Goal: Task Accomplishment & Management: Manage account settings

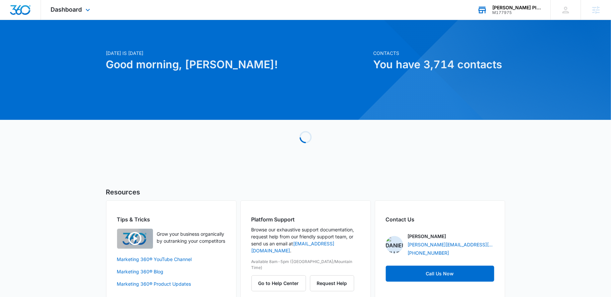
click at [489, 16] on div "[PERSON_NAME] Plumbing & Drain Cleaning M177975 Your Accounts View All" at bounding box center [508, 10] width 83 height 20
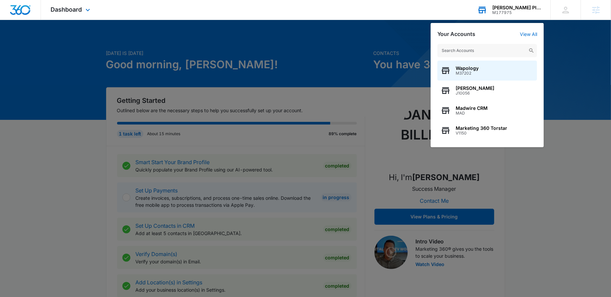
click at [502, 52] on input "text" at bounding box center [487, 50] width 100 height 13
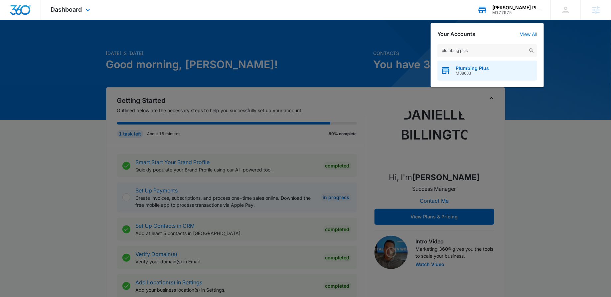
type input "plumbing plus"
click at [479, 68] on span "Plumbing Plus" at bounding box center [472, 68] width 33 height 5
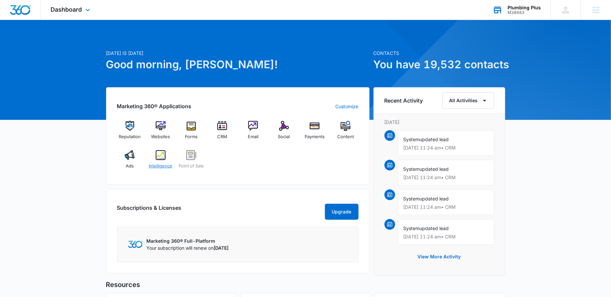
click at [160, 155] on img at bounding box center [161, 155] width 10 height 10
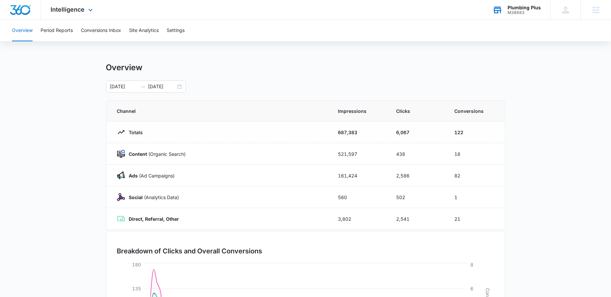
click at [76, 2] on div "Intelligence Apps Reputation Websites Forms CRM Email Social Payments POS Conte…" at bounding box center [73, 10] width 64 height 20
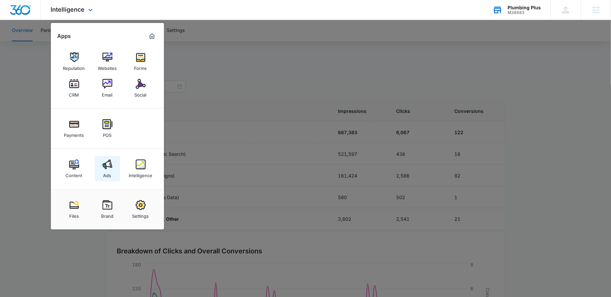
click at [102, 171] on link "Ads" at bounding box center [107, 168] width 25 height 25
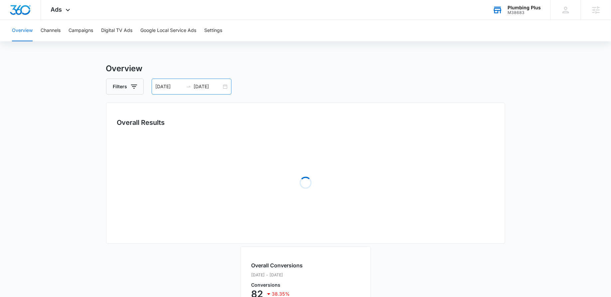
click at [186, 80] on div "[DATE] [DATE]" at bounding box center [192, 86] width 80 height 16
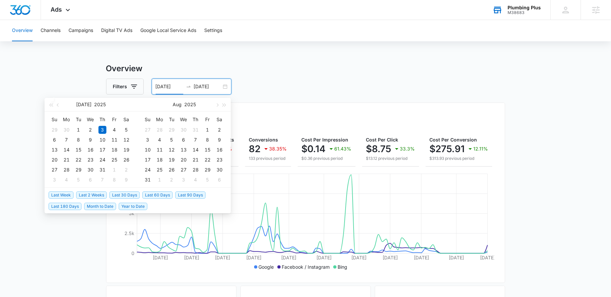
click at [89, 193] on span "Last 2 Weeks" at bounding box center [91, 194] width 31 height 7
type input "[DATE]"
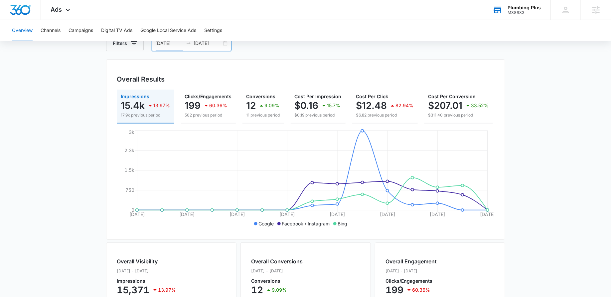
scroll to position [44, 0]
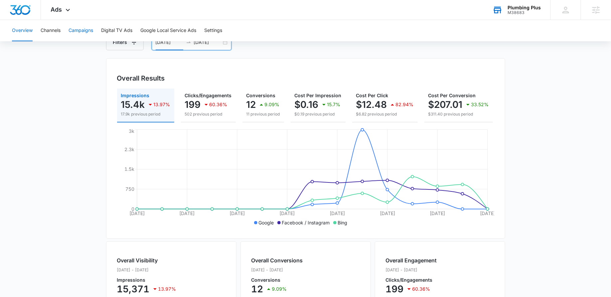
click at [85, 31] on button "Campaigns" at bounding box center [81, 30] width 25 height 21
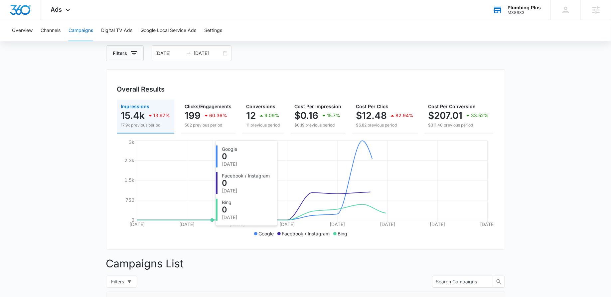
scroll to position [53, 0]
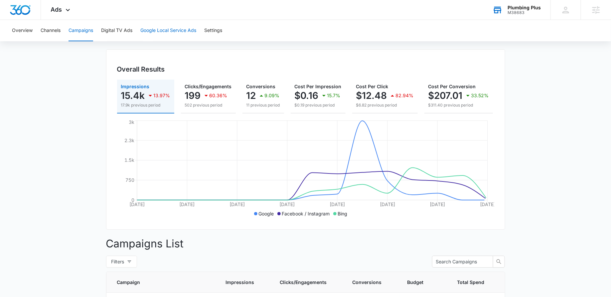
click at [166, 38] on button "Google Local Service Ads" at bounding box center [168, 30] width 56 height 21
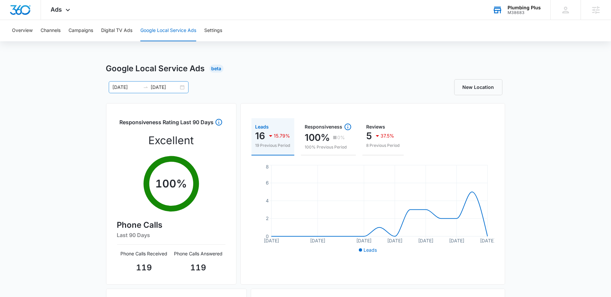
click at [180, 86] on div "[DATE] [DATE]" at bounding box center [149, 87] width 80 height 12
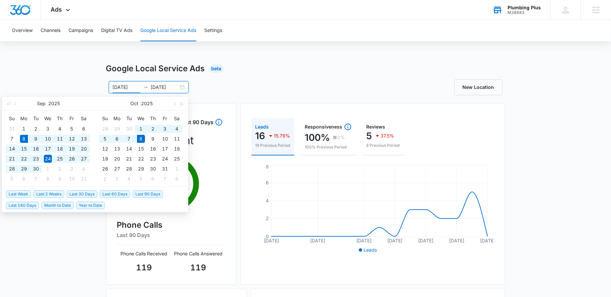
click at [83, 195] on span "Last 30 Days" at bounding box center [82, 193] width 30 height 7
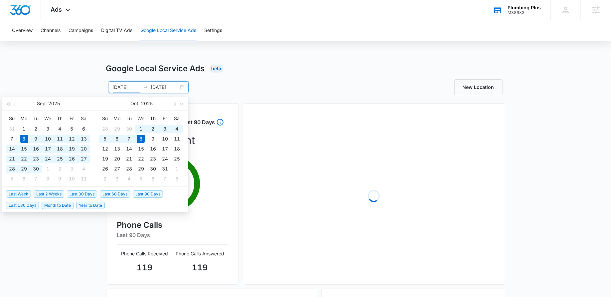
type input "[DATE]"
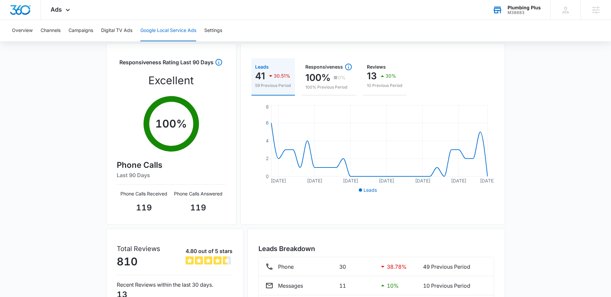
scroll to position [58, 0]
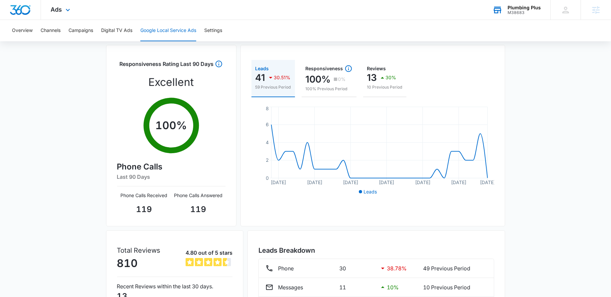
click at [72, 12] on div "Ads Apps Reputation Websites Forms CRM Email Social Payments POS Content Ads In…" at bounding box center [61, 10] width 41 height 20
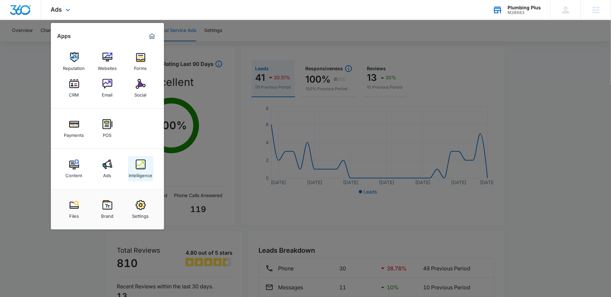
click at [138, 170] on div "Intelligence" at bounding box center [141, 173] width 24 height 9
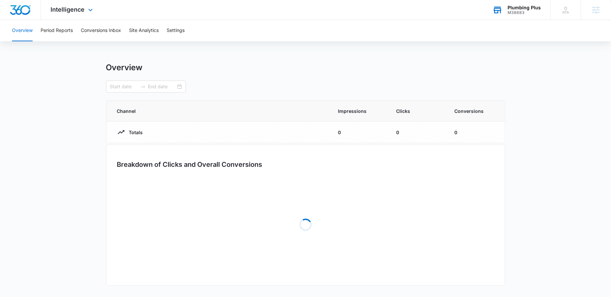
type input "[DATE]"
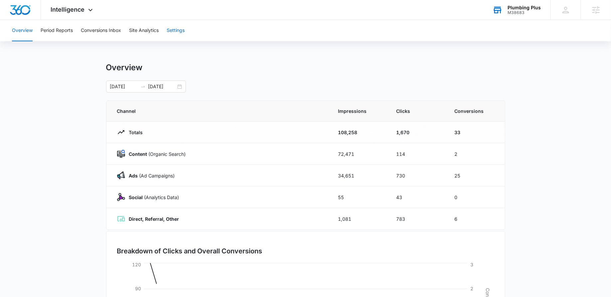
click at [180, 28] on button "Settings" at bounding box center [176, 30] width 18 height 21
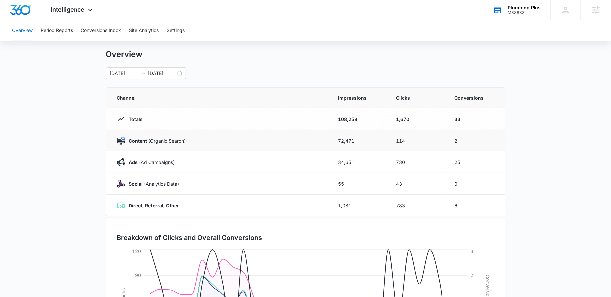
scroll to position [15, 0]
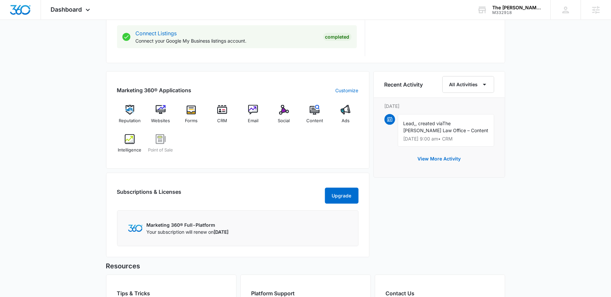
scroll to position [353, 0]
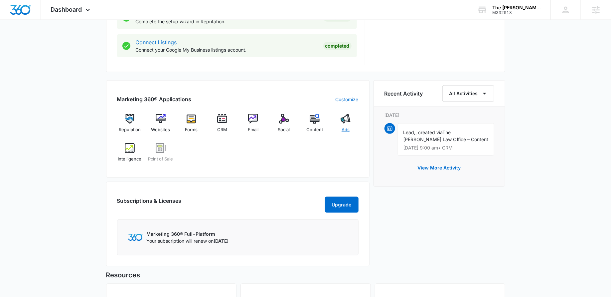
click at [341, 126] on div "Ads" at bounding box center [346, 126] width 26 height 24
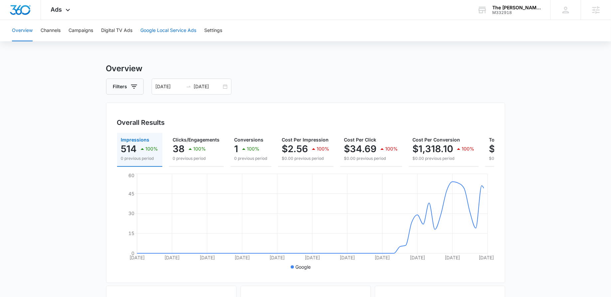
click at [156, 29] on button "Google Local Service Ads" at bounding box center [168, 30] width 56 height 21
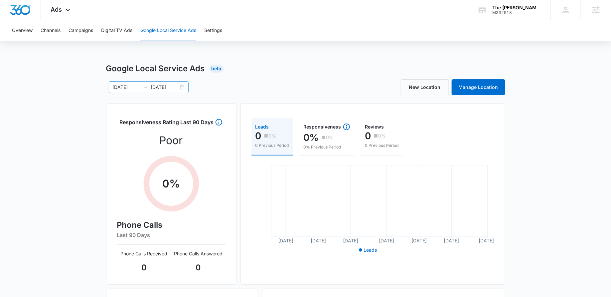
click at [183, 88] on div "07/25/2025 09/23/2025" at bounding box center [149, 87] width 80 height 12
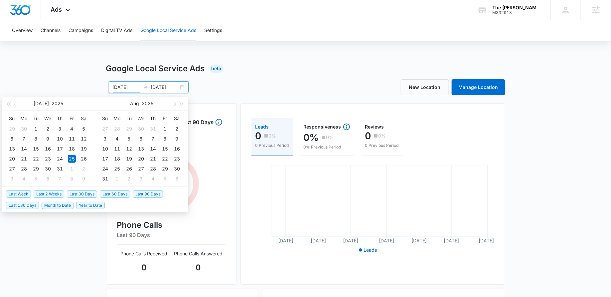
click at [56, 192] on span "Last 2 Weeks" at bounding box center [49, 193] width 31 height 7
type input "[DATE]"
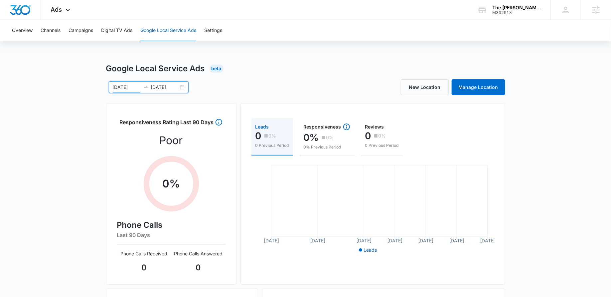
click at [180, 88] on div "[DATE] [DATE]" at bounding box center [149, 87] width 80 height 12
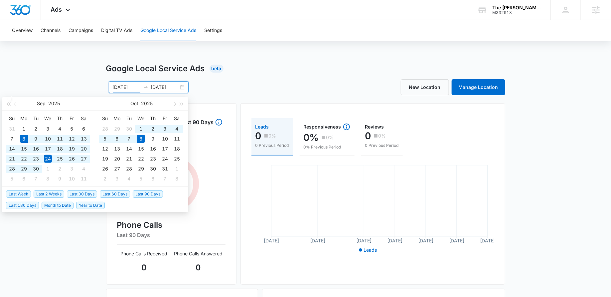
click at [85, 192] on span "Last 30 Days" at bounding box center [82, 193] width 30 height 7
type input "[DATE]"
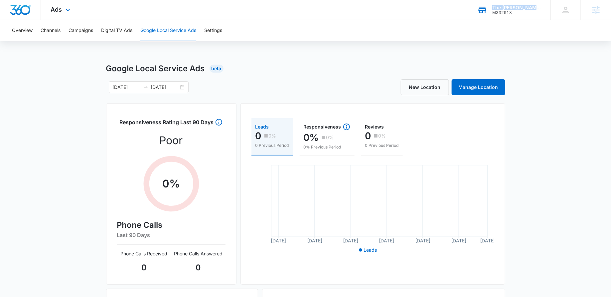
drag, startPoint x: 442, startPoint y: 7, endPoint x: 536, endPoint y: 6, distance: 93.8
click at [536, 6] on div "Ads Apps Reputation Websites Forms CRM Email Social POS Content Ads Intelligenc…" at bounding box center [305, 10] width 611 height 20
copy div "The Elkhatib Law O"
